Goal: Find contact information: Find contact information

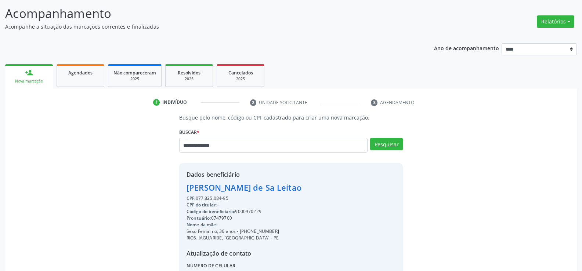
scroll to position [4, 0]
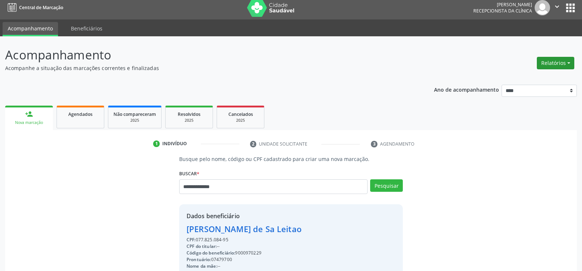
click at [553, 59] on button "Relatórios" at bounding box center [554, 63] width 37 height 12
click at [522, 74] on link "Agendamentos" at bounding box center [534, 79] width 79 height 10
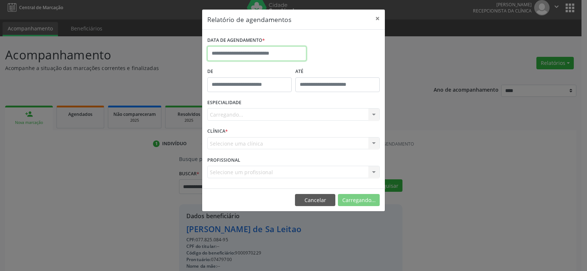
click at [247, 53] on input "text" at bounding box center [256, 53] width 99 height 15
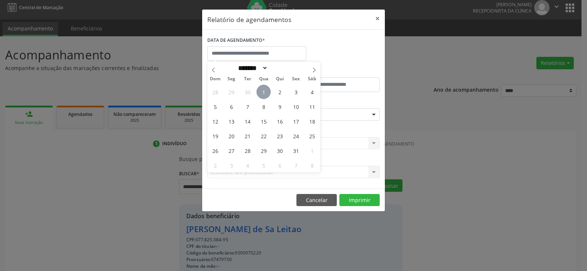
click at [262, 92] on span "1" at bounding box center [263, 92] width 14 height 14
type input "**********"
click at [262, 92] on span "1" at bounding box center [263, 92] width 14 height 14
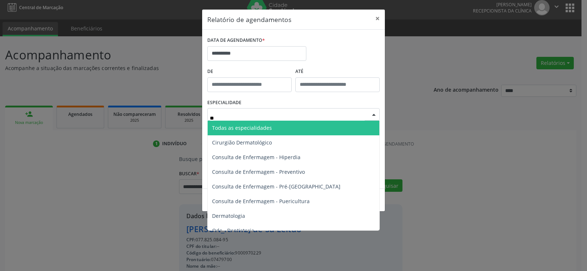
type input "***"
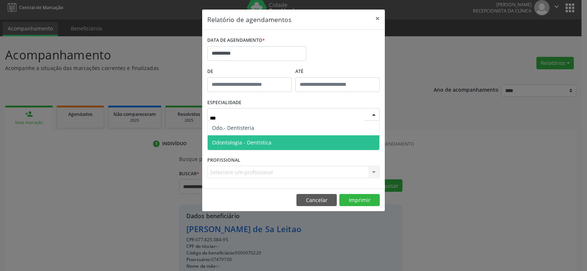
click at [257, 137] on span "Odontologia - Dentística" at bounding box center [294, 142] width 172 height 15
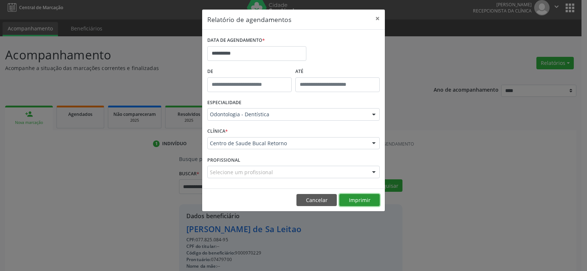
click at [369, 201] on button "Imprimir" at bounding box center [359, 200] width 40 height 12
click at [373, 22] on button "×" at bounding box center [377, 19] width 15 height 18
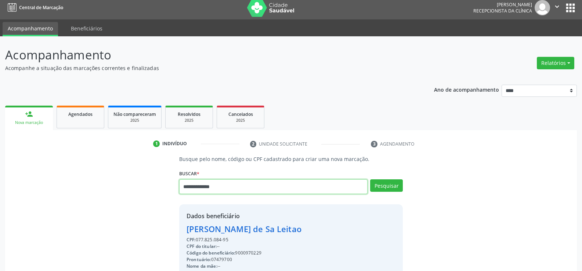
drag, startPoint x: 241, startPoint y: 192, endPoint x: 160, endPoint y: 183, distance: 80.8
click at [160, 183] on div "**********" at bounding box center [290, 250] width 561 height 190
paste input "text"
type input "**********"
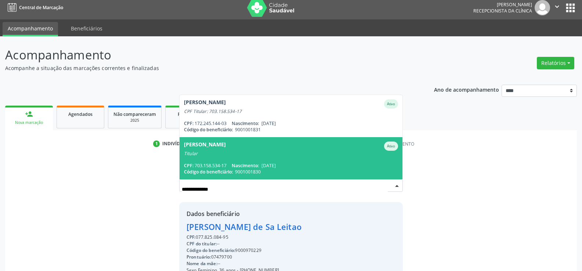
click at [197, 152] on div "Titular" at bounding box center [291, 154] width 214 height 6
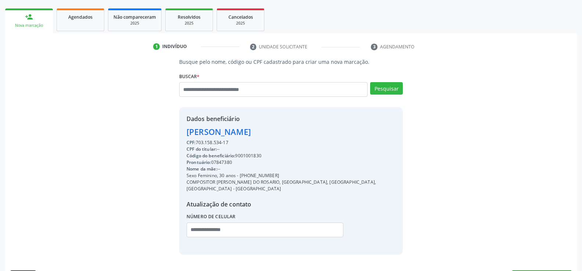
scroll to position [114, 0]
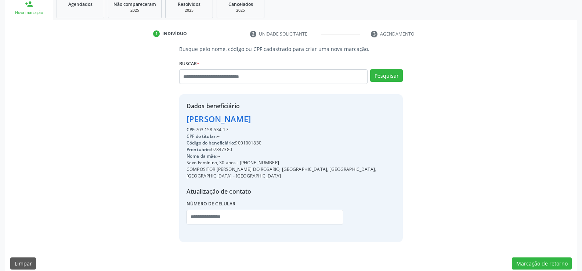
drag, startPoint x: 188, startPoint y: 120, endPoint x: 328, endPoint y: 119, distance: 140.2
click at [328, 119] on div "[PERSON_NAME]" at bounding box center [290, 119] width 209 height 12
copy div "[PERSON_NAME]"
drag, startPoint x: 249, startPoint y: 161, endPoint x: 292, endPoint y: 160, distance: 43.7
click at [292, 160] on div "Sexo Feminino, 30 anos - [PHONE_NUMBER]" at bounding box center [290, 163] width 209 height 7
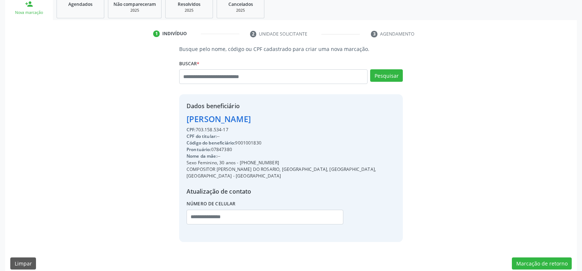
copy div "99874-4465"
click at [217, 77] on input "text" at bounding box center [273, 76] width 188 height 15
type input "**********"
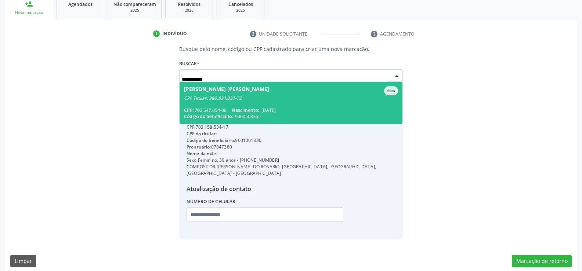
click at [217, 105] on span "[PERSON_NAME] [PERSON_NAME] Ativo CPF Titular: 386.834.824-72 CPF: 702.647.054-…" at bounding box center [290, 103] width 223 height 42
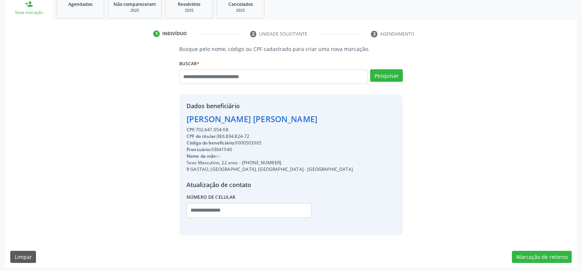
drag, startPoint x: 197, startPoint y: 130, endPoint x: 247, endPoint y: 128, distance: 49.5
click at [247, 128] on div "CPF: 702.647.054-08" at bounding box center [269, 130] width 166 height 7
copy div "702.647.054-08"
drag, startPoint x: 187, startPoint y: 117, endPoint x: 316, endPoint y: 116, distance: 128.8
click at [316, 116] on div "Dados beneficiário [PERSON_NAME] CPF: 702.647.054-08 CPF do titular: 386.834.82…" at bounding box center [290, 164] width 223 height 141
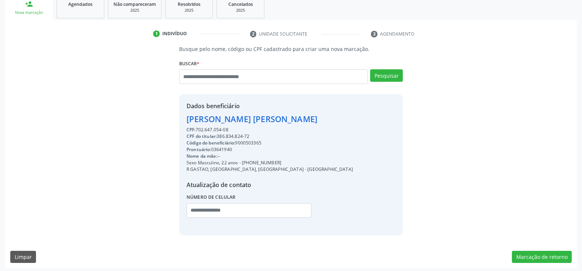
copy div "[PERSON_NAME] [PERSON_NAME]"
drag, startPoint x: 251, startPoint y: 163, endPoint x: 285, endPoint y: 162, distance: 34.1
click at [285, 162] on div "Sexo Masculino, 22 anos - [PHONE_NUMBER]" at bounding box center [269, 163] width 166 height 7
copy div "98175-1525"
